Goal: Task Accomplishment & Management: Manage account settings

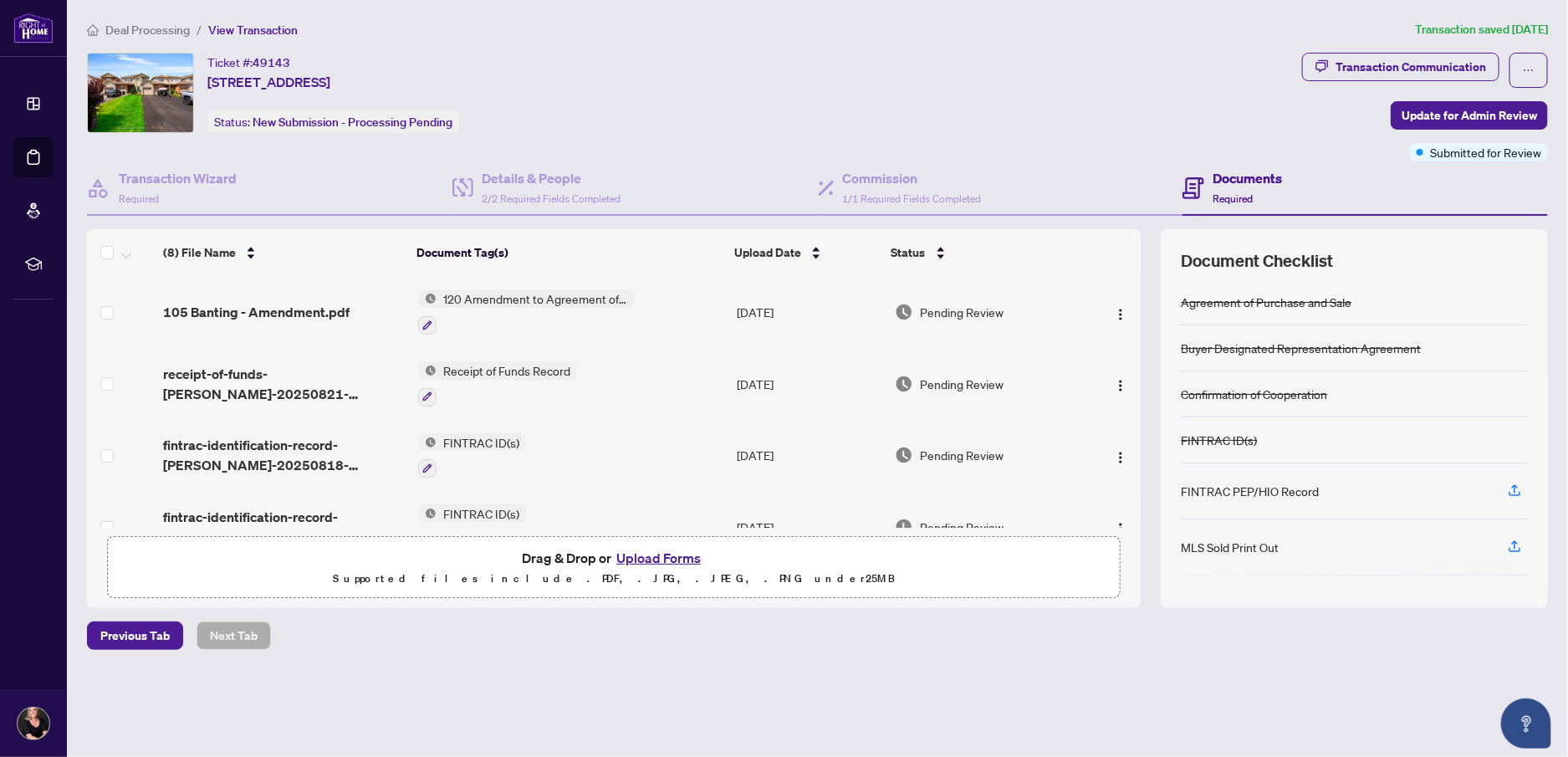
scroll to position [141, 0]
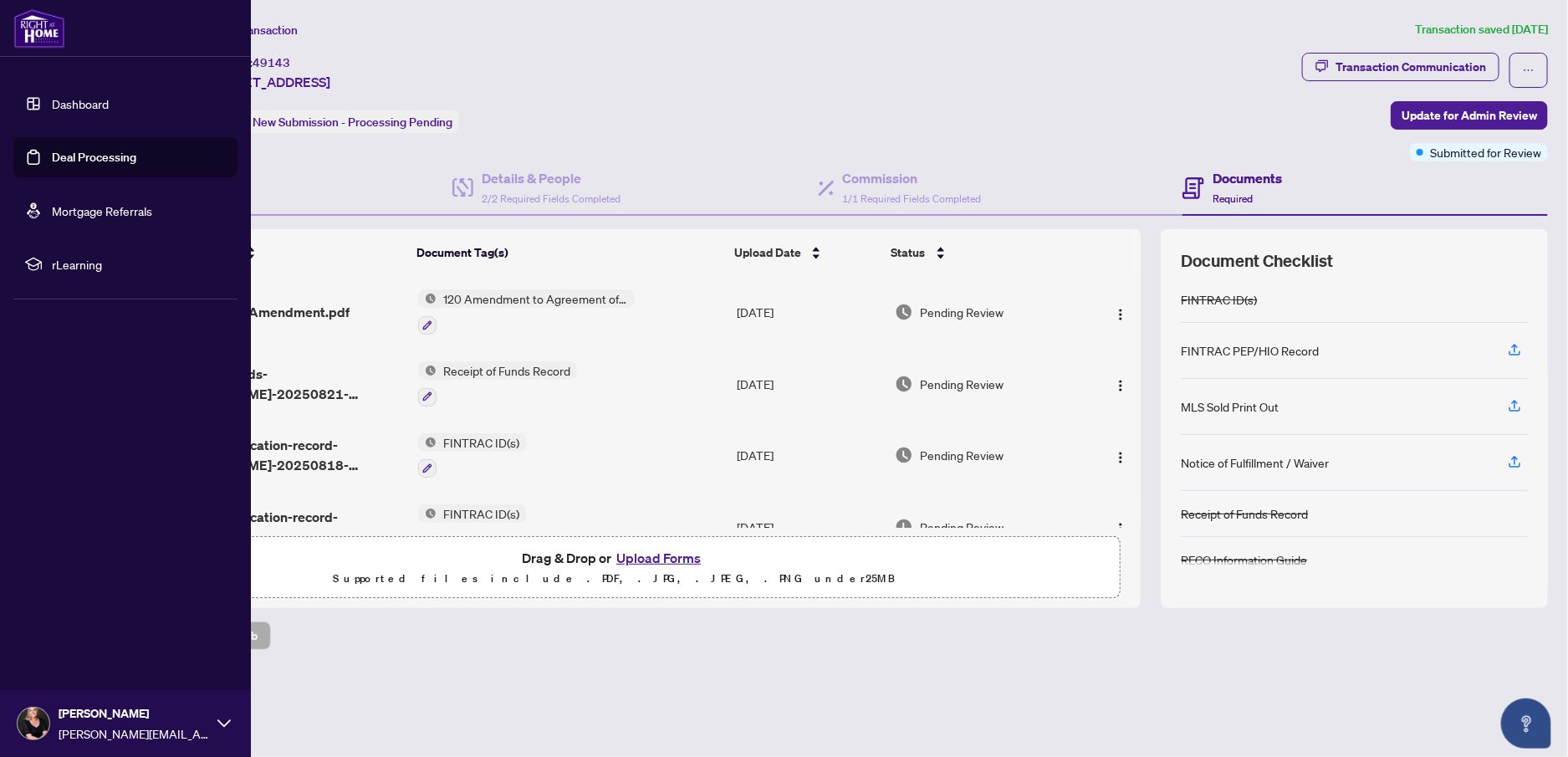
click at [52, 150] on link "Deal Processing" at bounding box center [93, 157] width 84 height 15
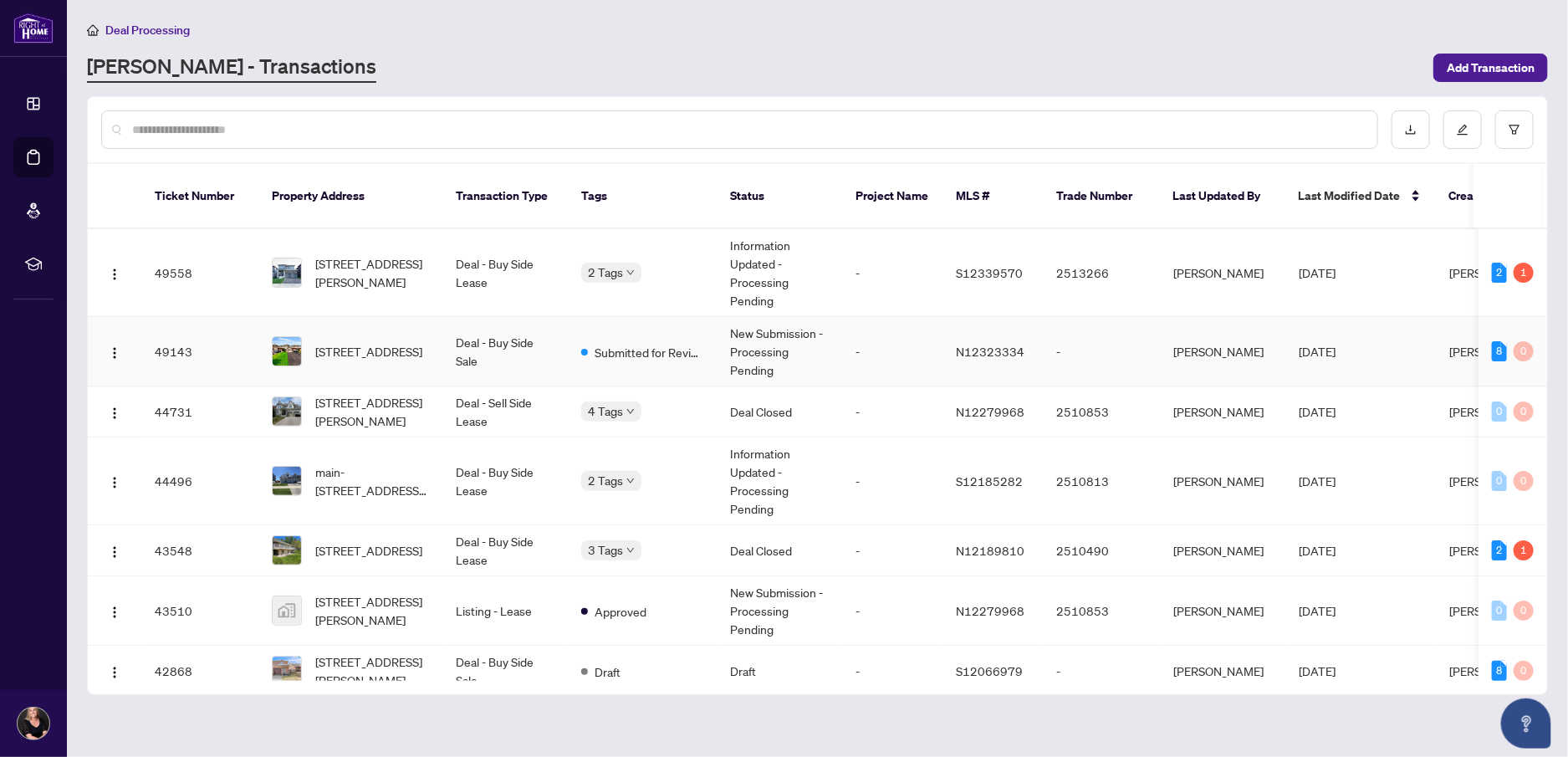
click at [374, 342] on span "[STREET_ADDRESS]" at bounding box center [369, 352] width 107 height 19
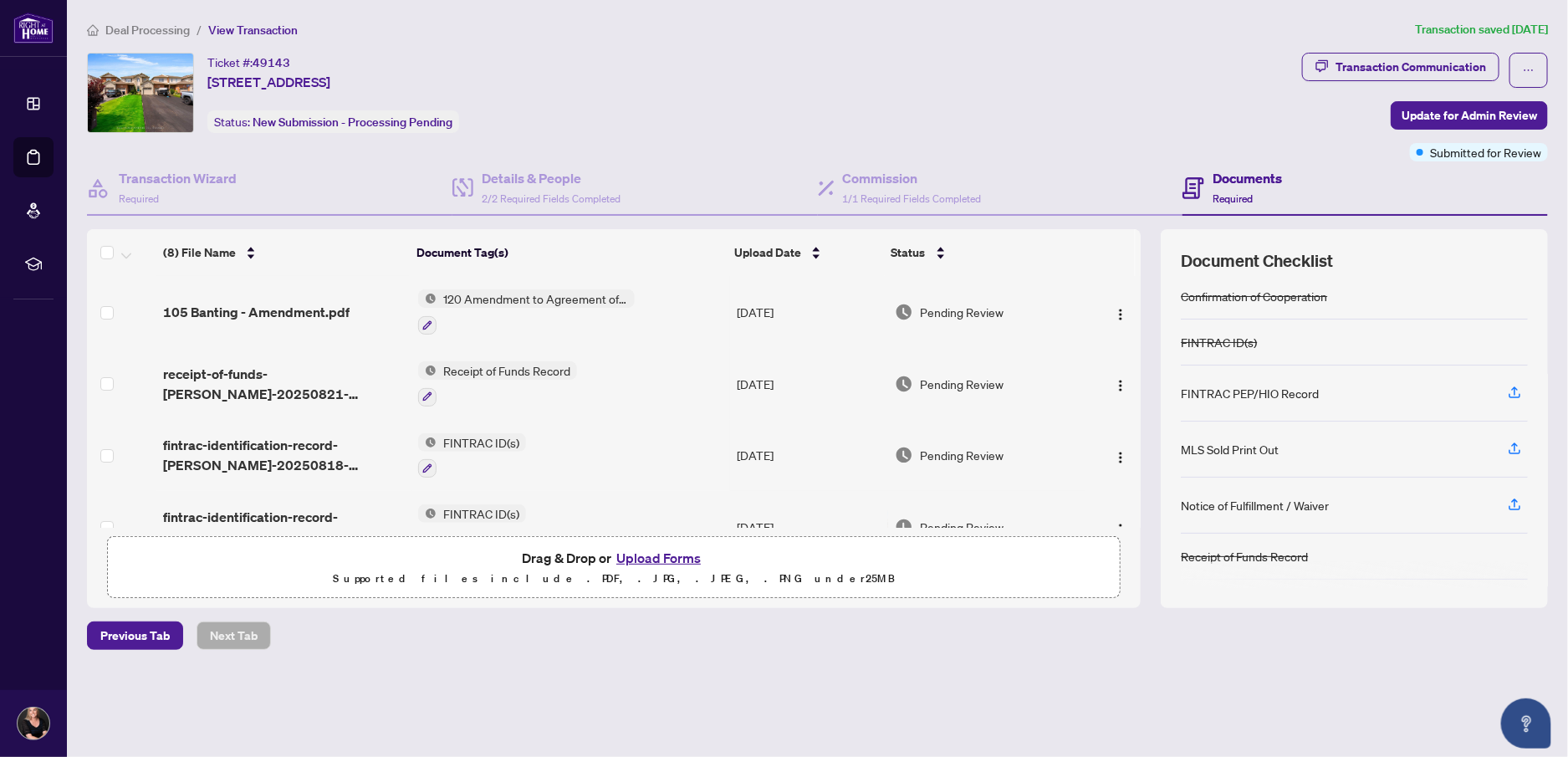
scroll to position [141, 0]
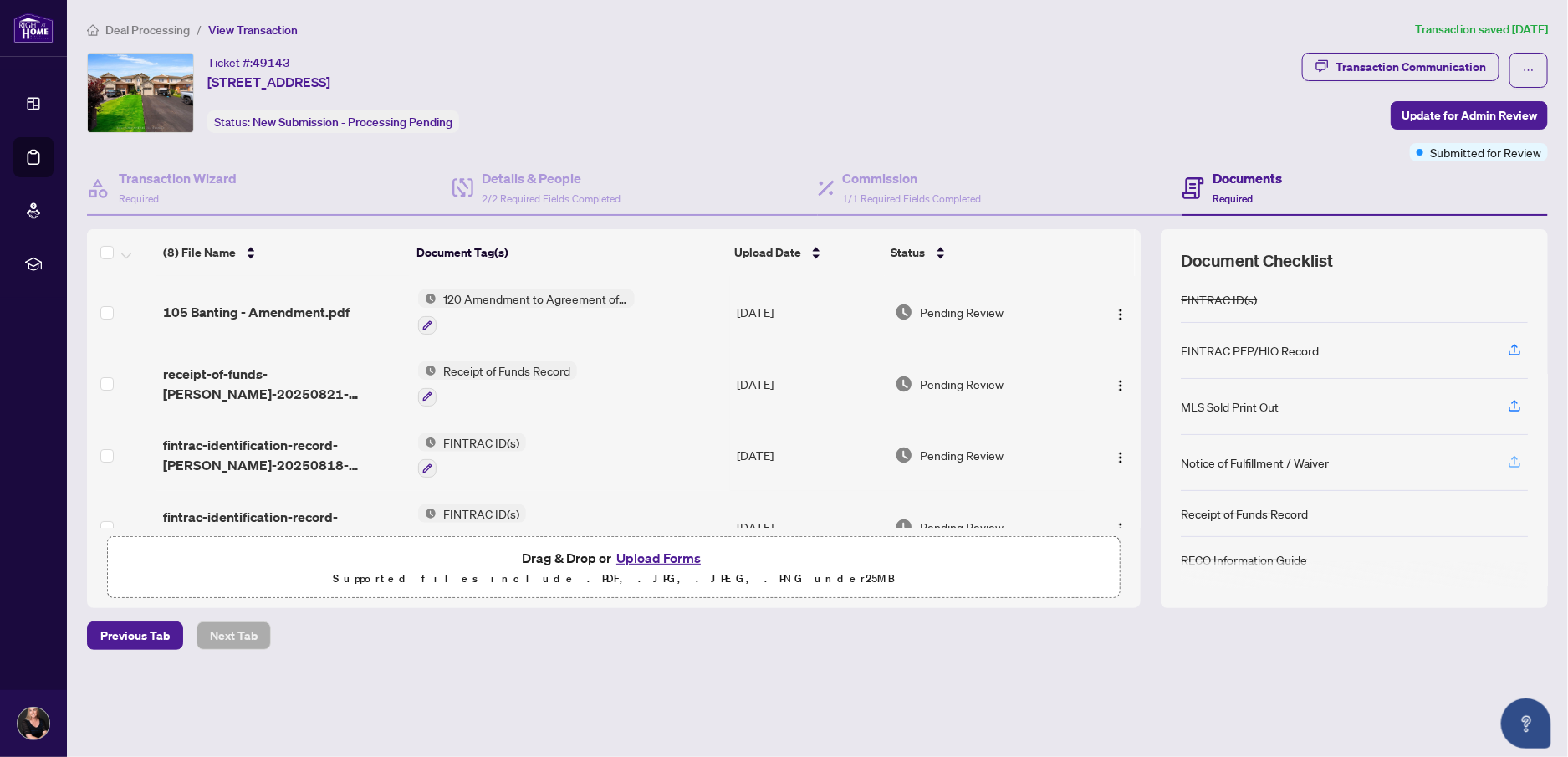
click at [1518, 460] on icon "button" at bounding box center [1514, 462] width 15 height 15
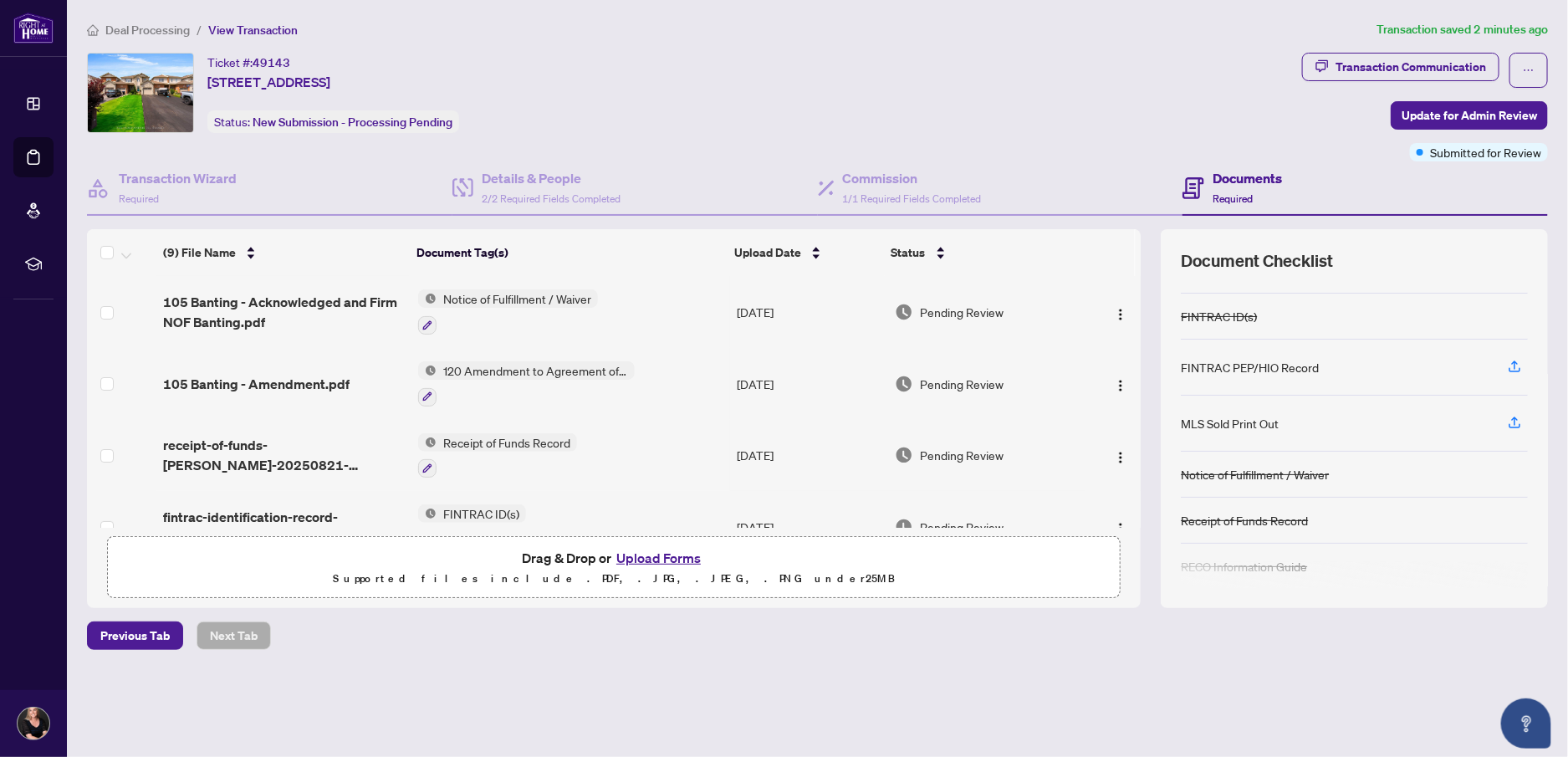
scroll to position [130, 0]
click at [1522, 412] on icon "button" at bounding box center [1514, 416] width 15 height 15
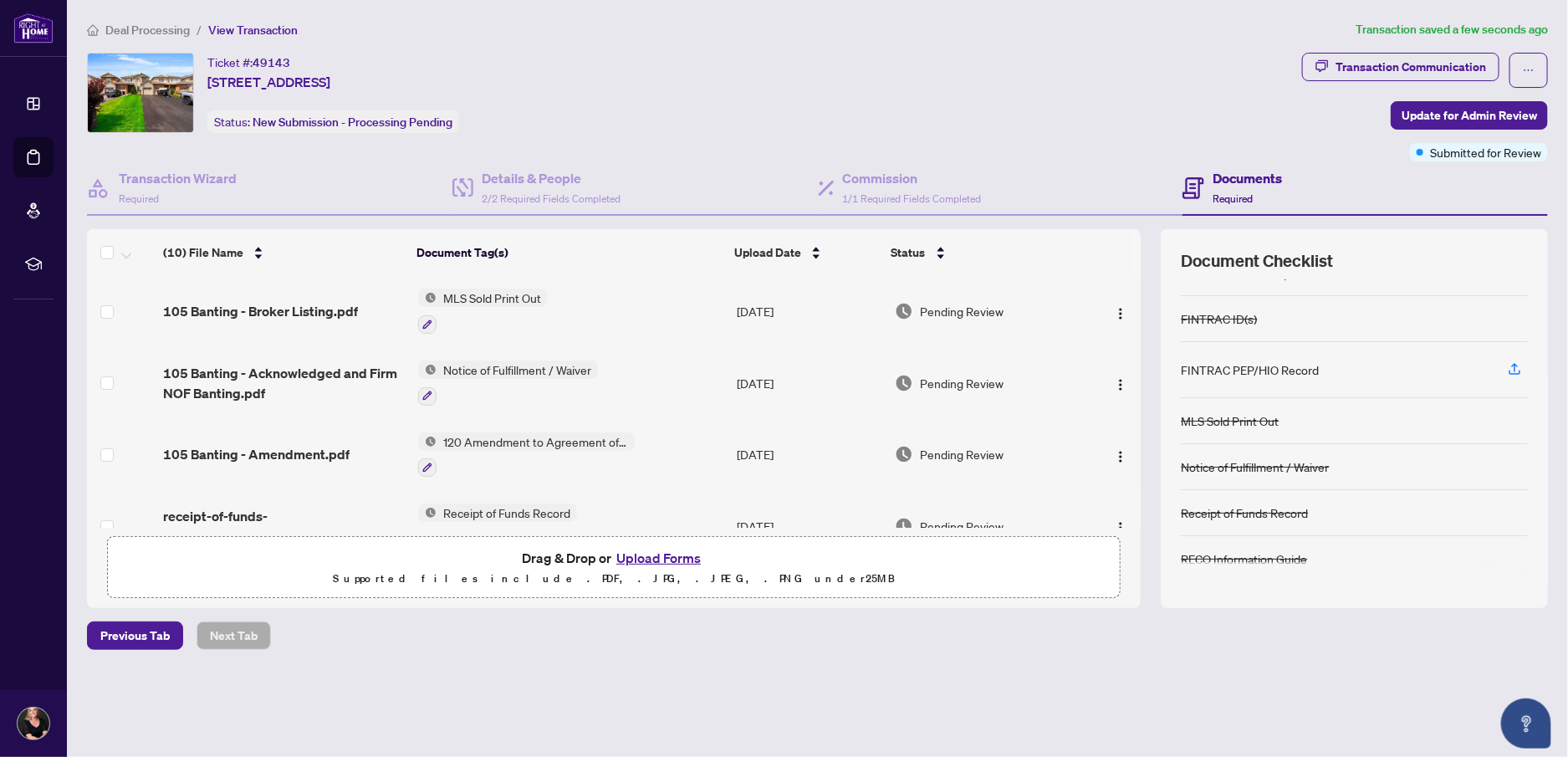
scroll to position [0, 0]
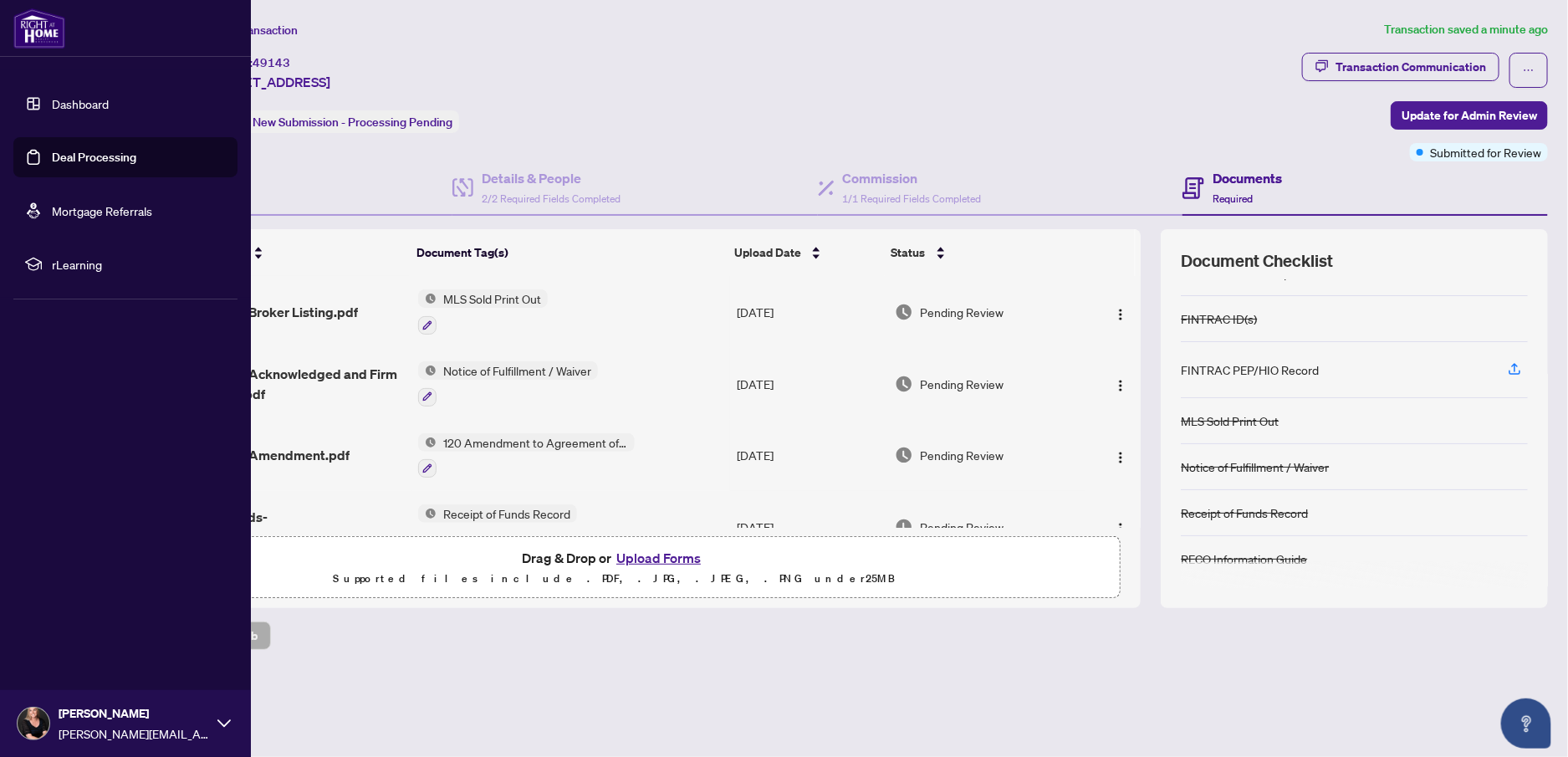
click at [52, 155] on link "Deal Processing" at bounding box center [93, 157] width 84 height 15
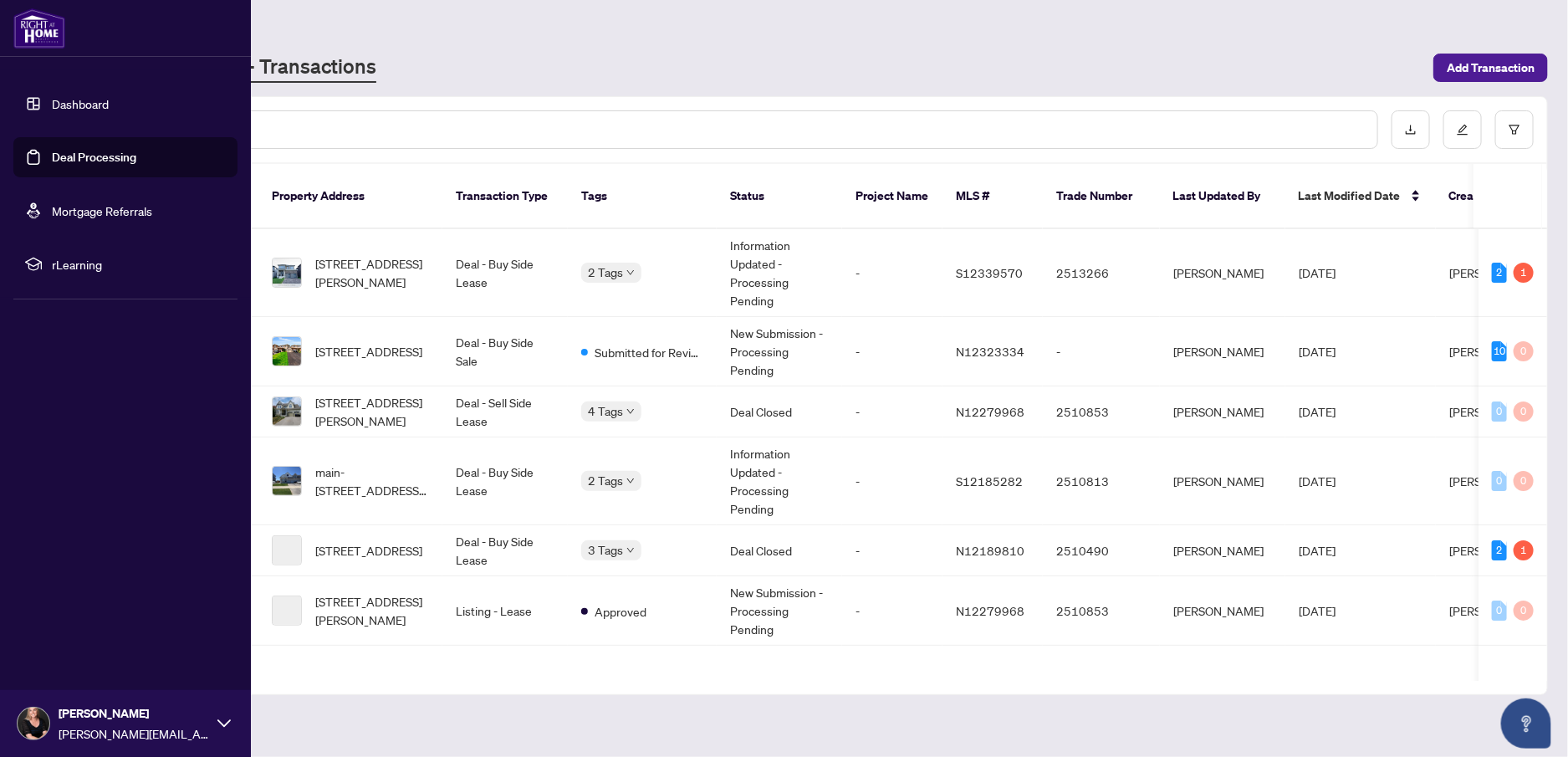
click at [87, 152] on link "Deal Processing" at bounding box center [93, 157] width 84 height 15
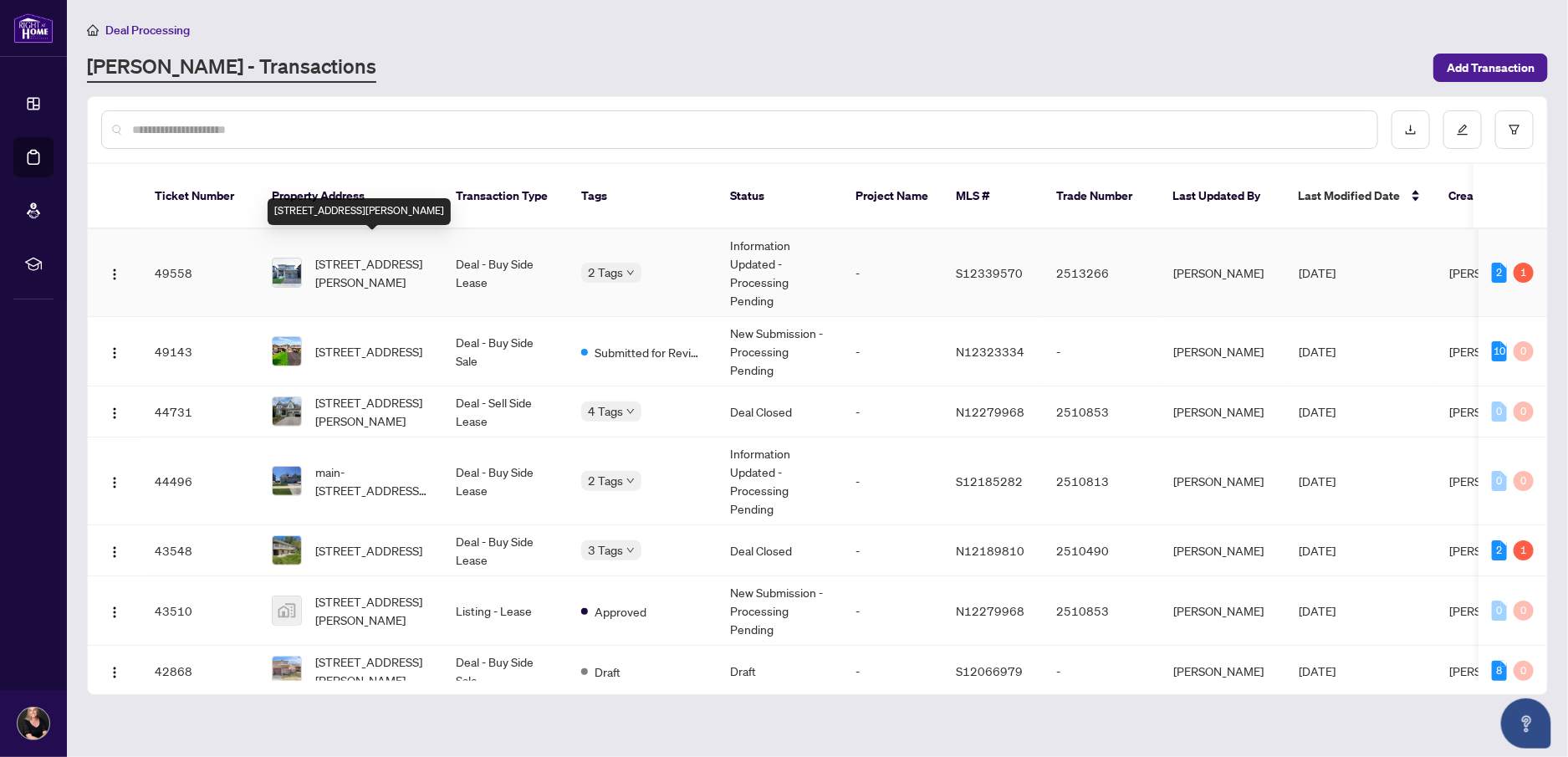
click at [360, 260] on span "[STREET_ADDRESS][PERSON_NAME]" at bounding box center [372, 273] width 114 height 37
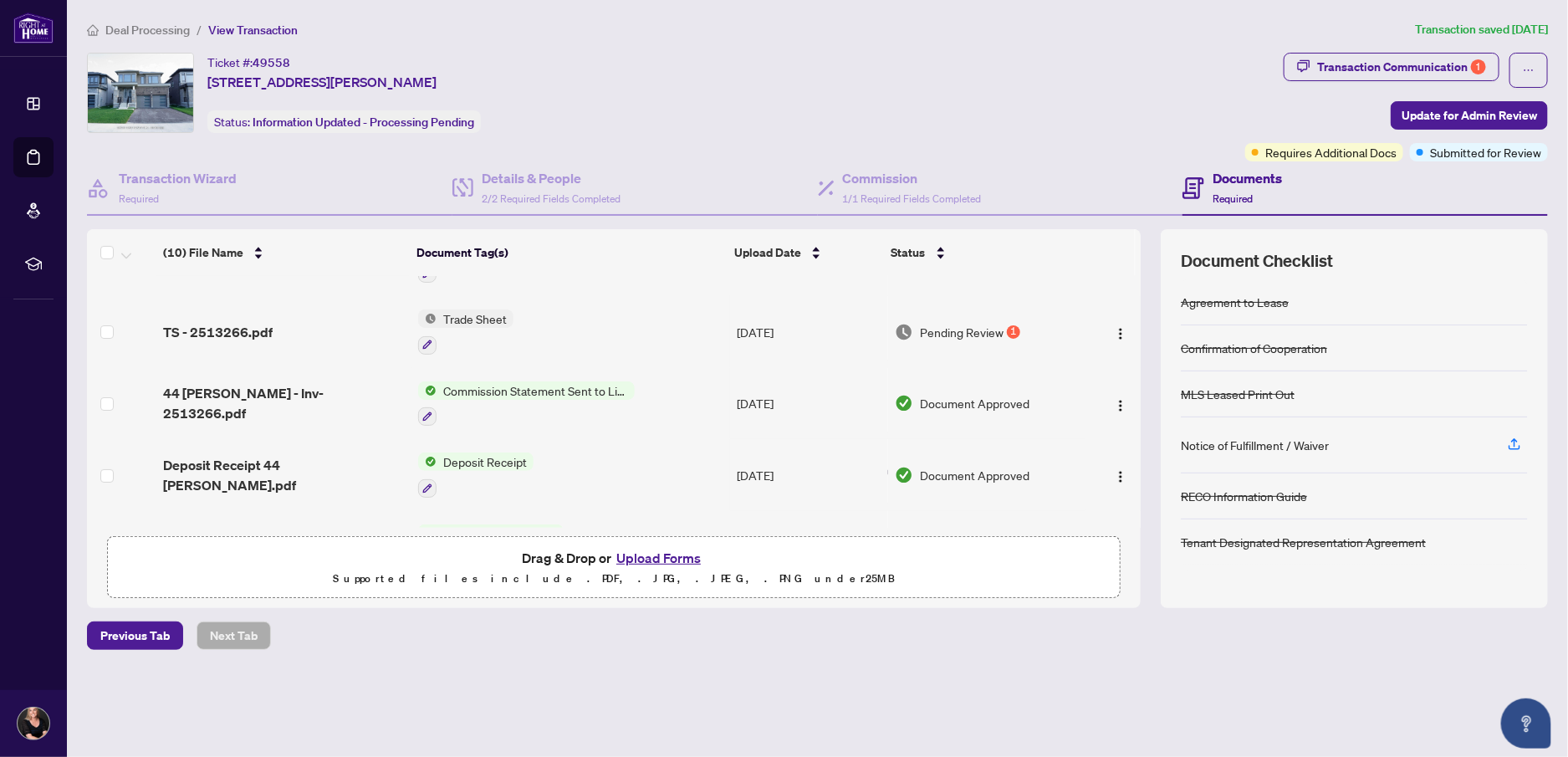
scroll to position [51, 0]
click at [1012, 327] on div "1" at bounding box center [1014, 332] width 13 height 13
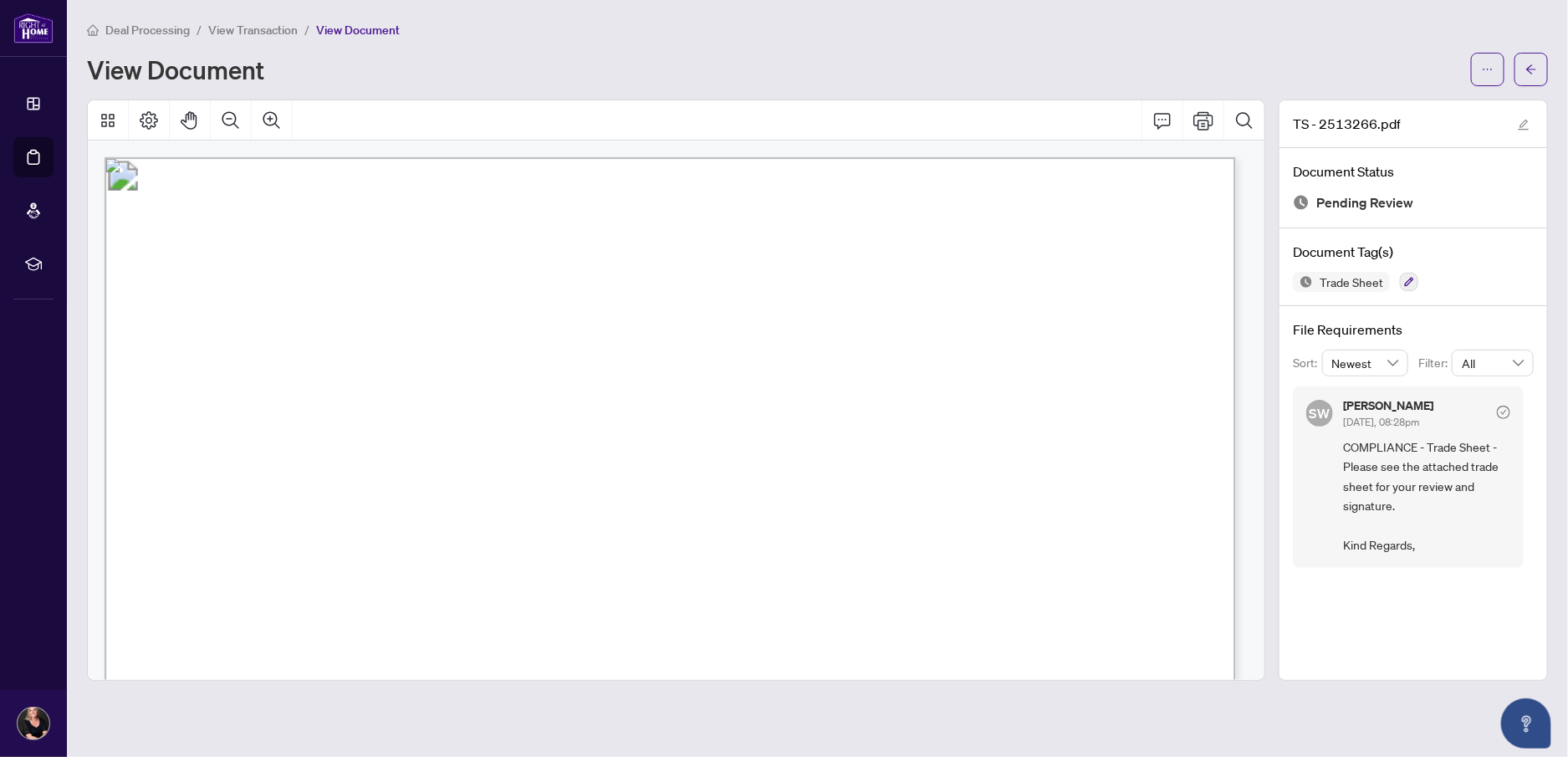
click at [255, 25] on span "View Transaction" at bounding box center [253, 30] width 90 height 15
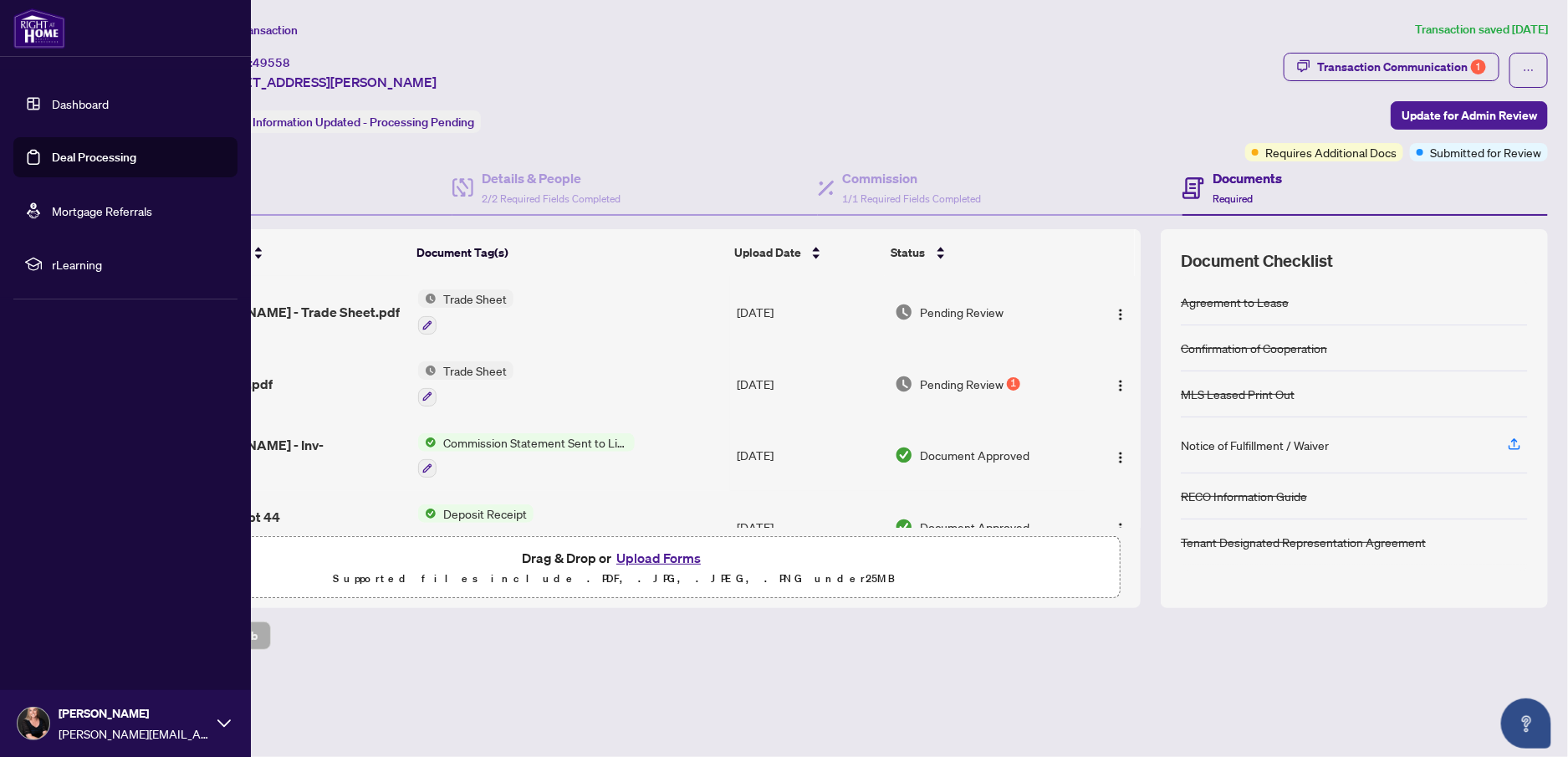
click at [52, 152] on link "Deal Processing" at bounding box center [93, 157] width 84 height 15
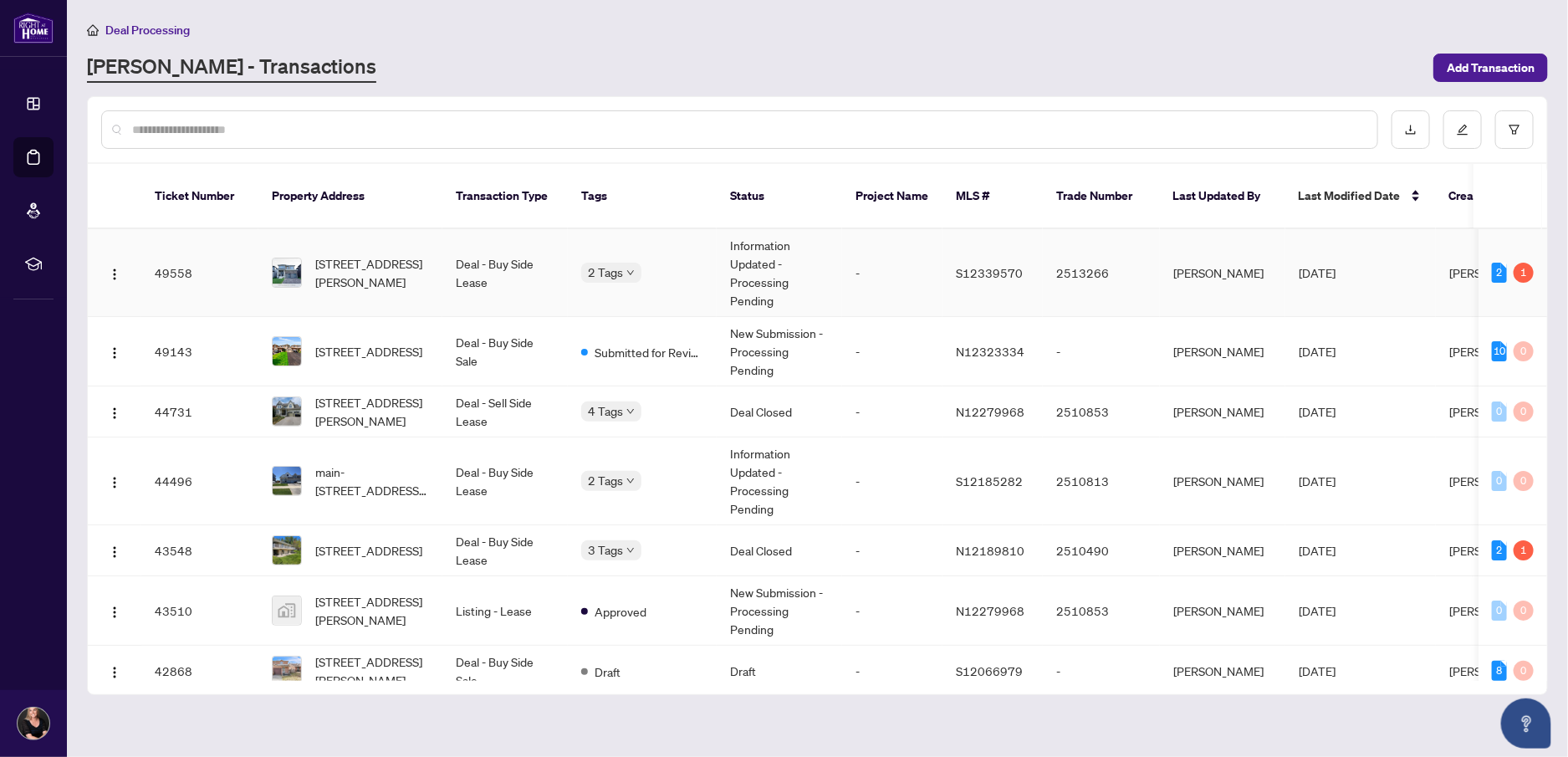
click at [1518, 263] on div "1" at bounding box center [1524, 273] width 20 height 20
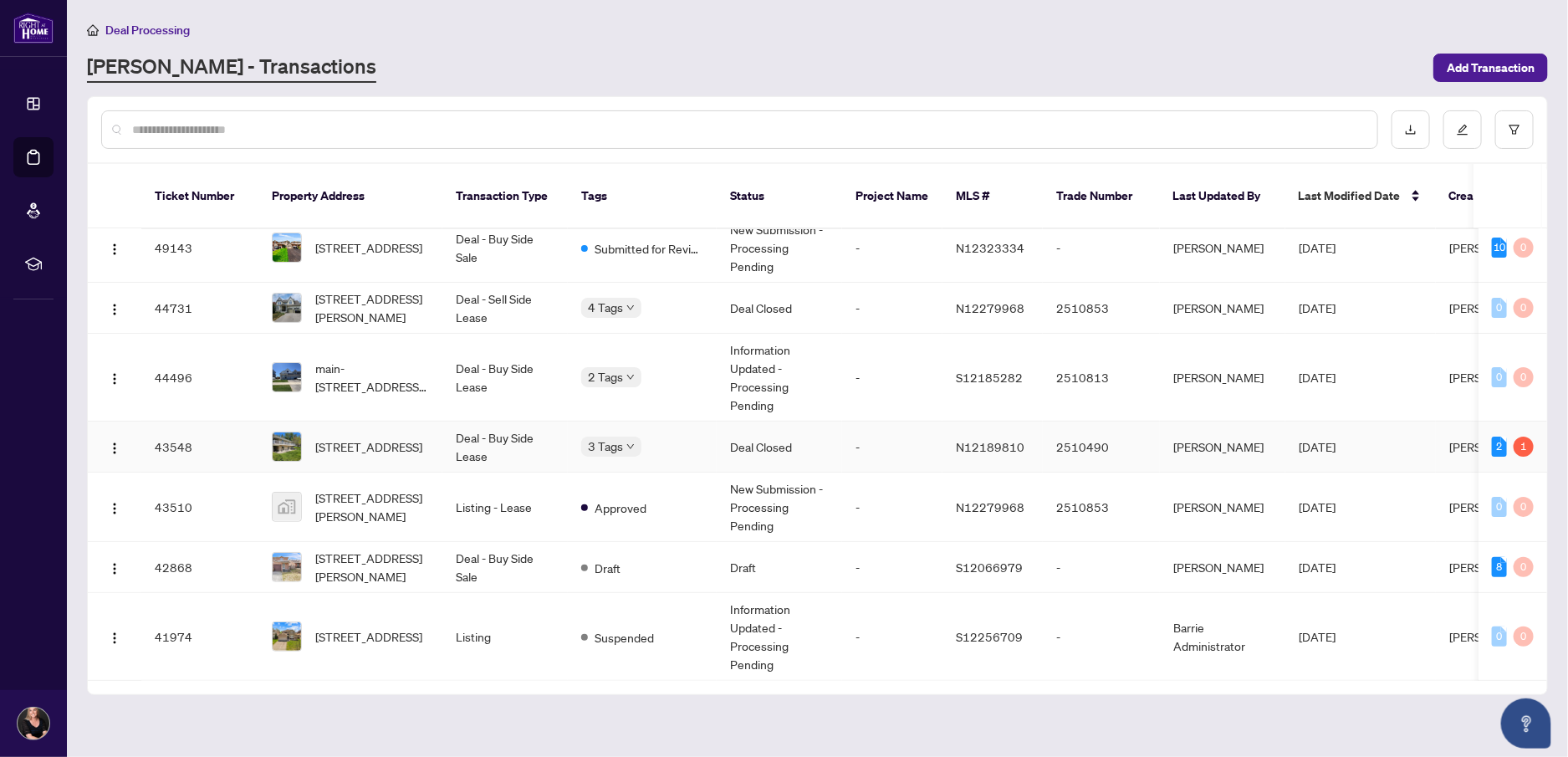
scroll to position [108, 0]
click at [493, 422] on td "Deal - Buy Side Lease" at bounding box center [505, 446] width 126 height 51
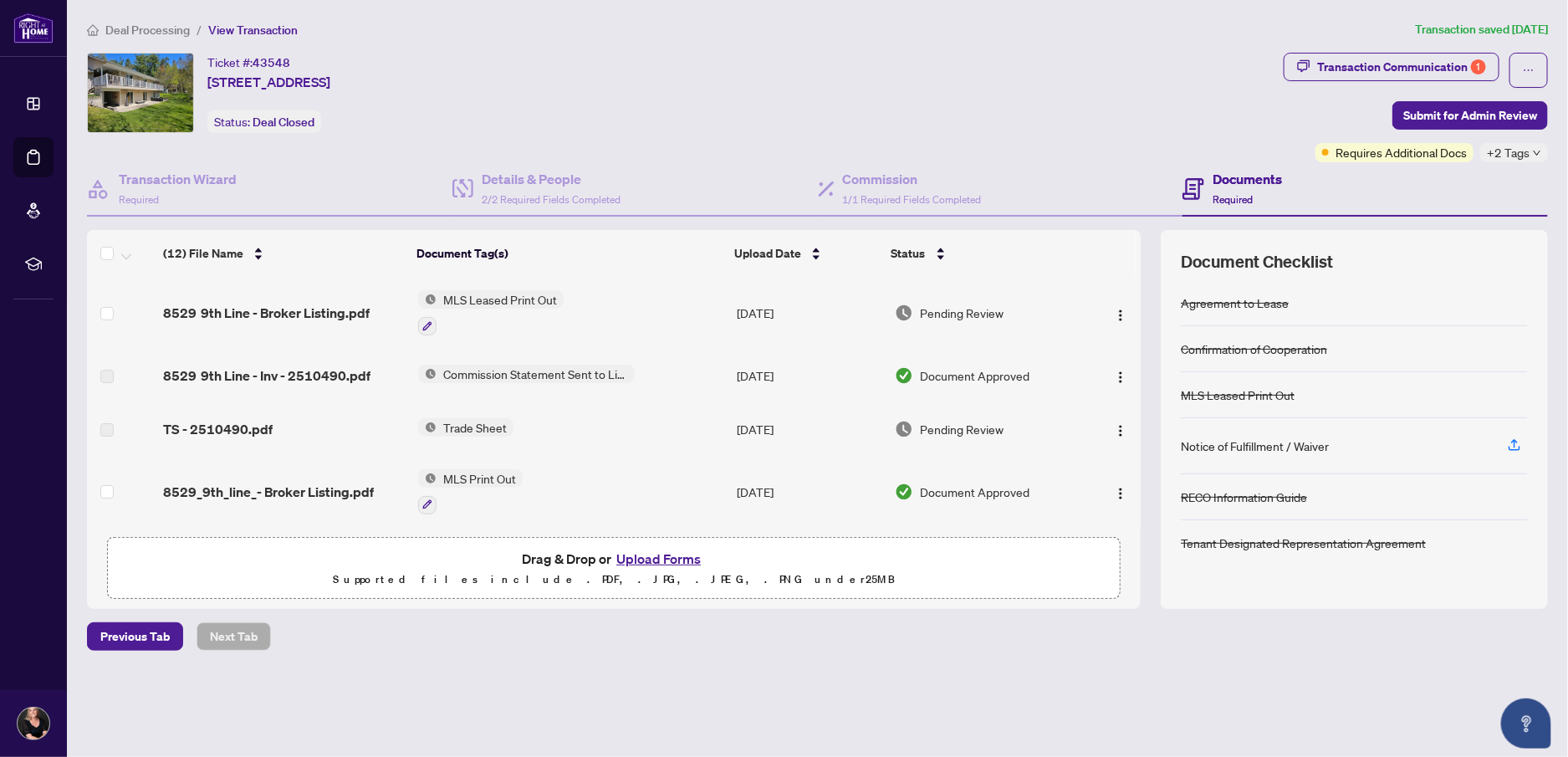
click at [545, 370] on span "Commission Statement Sent to Listing Brokerage" at bounding box center [536, 374] width 198 height 19
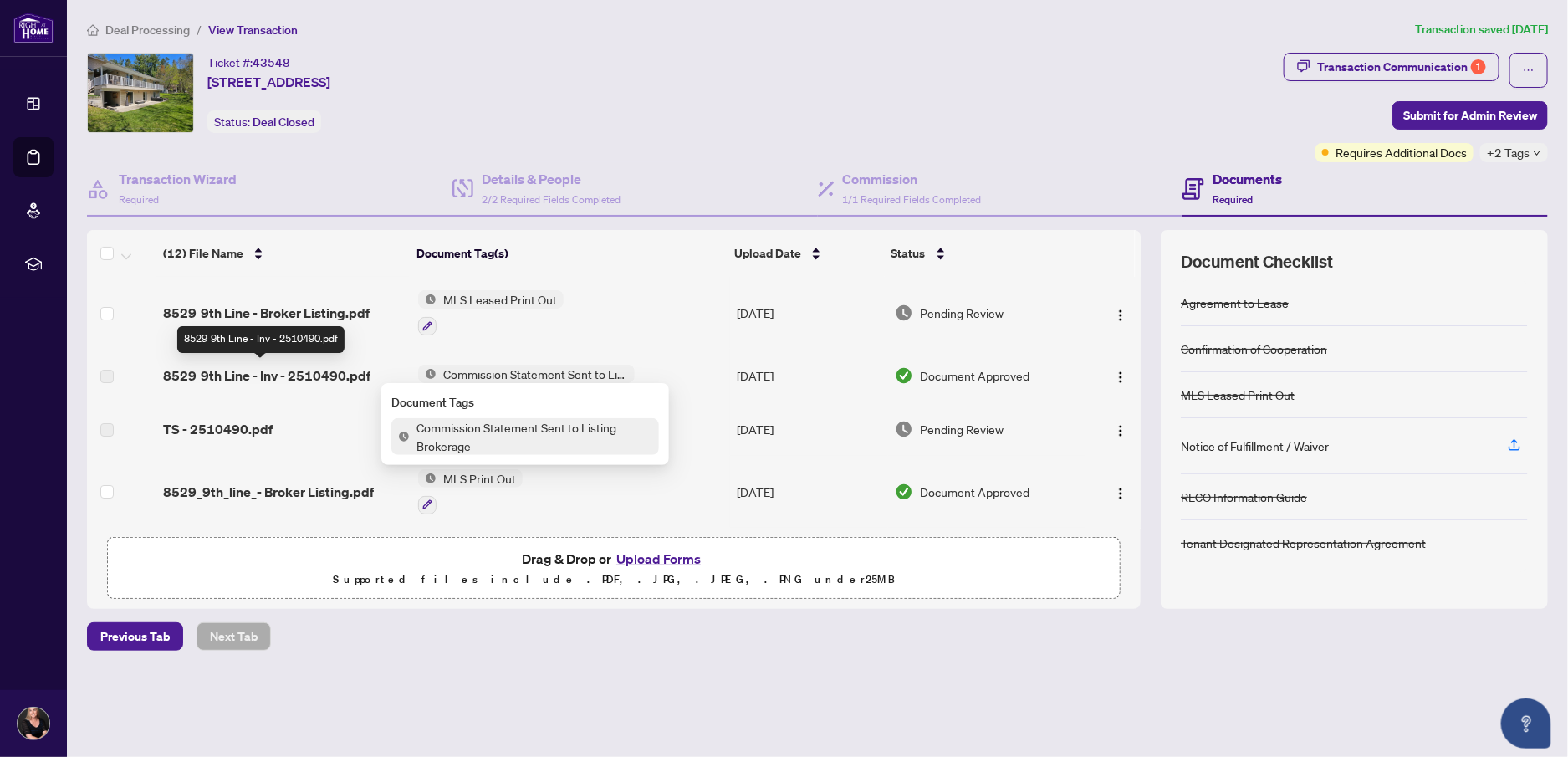
click at [293, 397] on td "8529 9th Line - Inv - 2510490.pdf" at bounding box center [284, 376] width 255 height 54
